Goal: Transaction & Acquisition: Purchase product/service

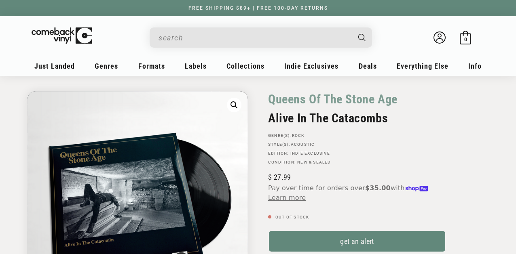
scroll to position [41, 0]
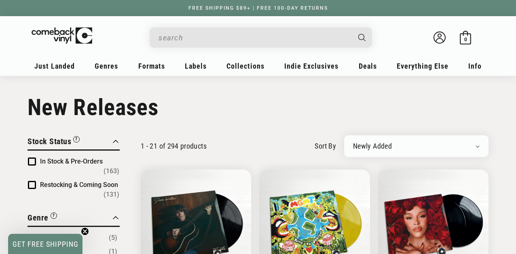
click at [183, 36] on input "When autocomplete results are available use up and down arrows to review and en…" at bounding box center [254, 37] width 192 height 17
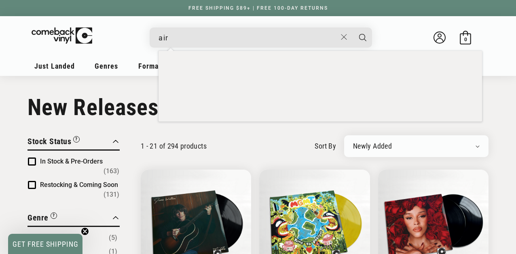
type input "air"
click at [352, 27] on button "Search" at bounding box center [362, 37] width 20 height 20
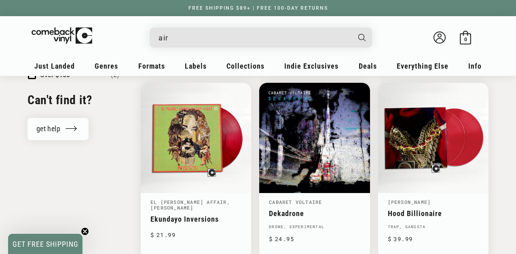
scroll to position [1030, 0]
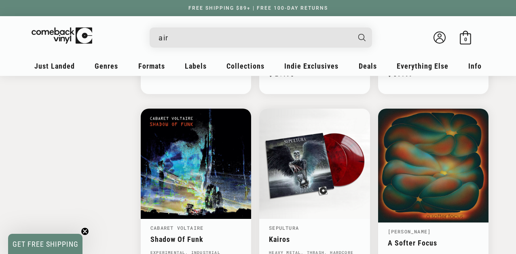
click at [216, 40] on input "air" at bounding box center [254, 37] width 192 height 17
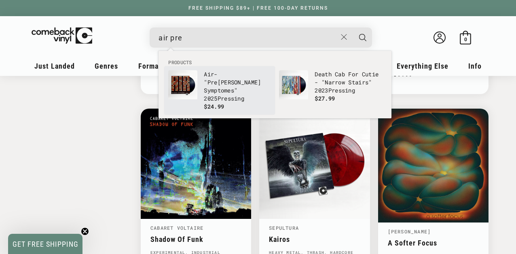
type input "air pre"
click at [228, 90] on p "Air - " Pre miers Symptomes" 2025 Pre ssing" at bounding box center [237, 86] width 67 height 32
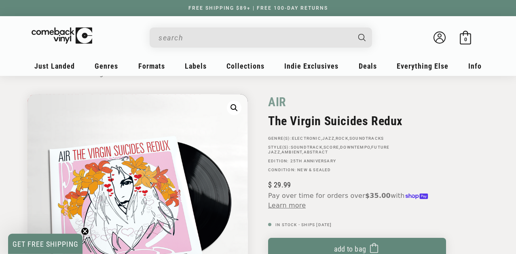
scroll to position [41, 0]
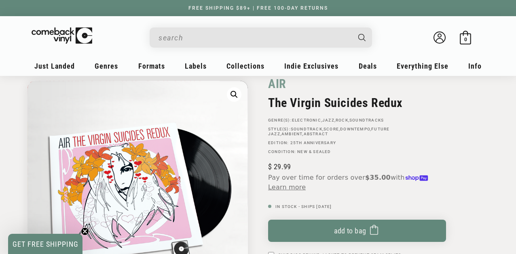
drag, startPoint x: 408, startPoint y: 99, endPoint x: 275, endPoint y: 84, distance: 134.2
click at [263, 81] on div "AIR The Virgin Suicides Redux GENRE(S): Electronic , Jazz , Rock , Soundtracks …" at bounding box center [373, 219] width 230 height 287
copy div "AIR The Virgin Suicides Redux"
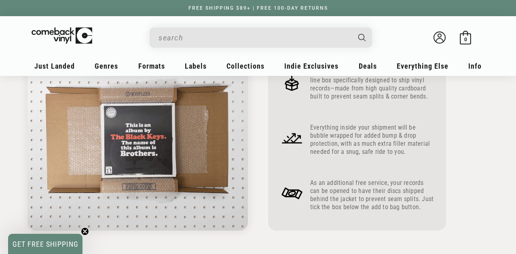
scroll to position [536, 0]
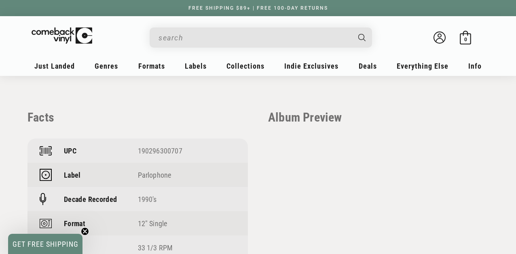
drag, startPoint x: 137, startPoint y: 148, endPoint x: 183, endPoint y: 148, distance: 46.5
click at [183, 148] on div "UPC 190296300707" at bounding box center [137, 151] width 220 height 24
copy div "190296300707"
